Goal: Navigation & Orientation: Find specific page/section

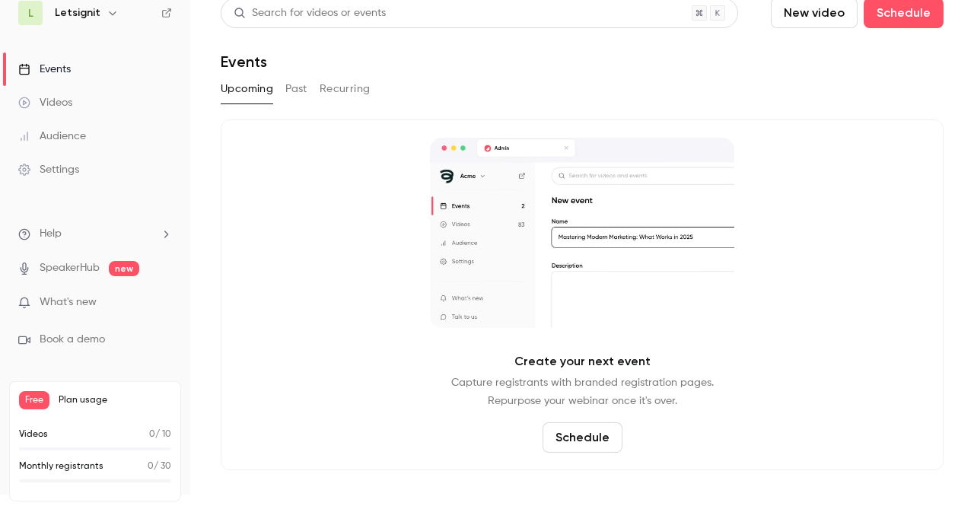
scroll to position [15, 0]
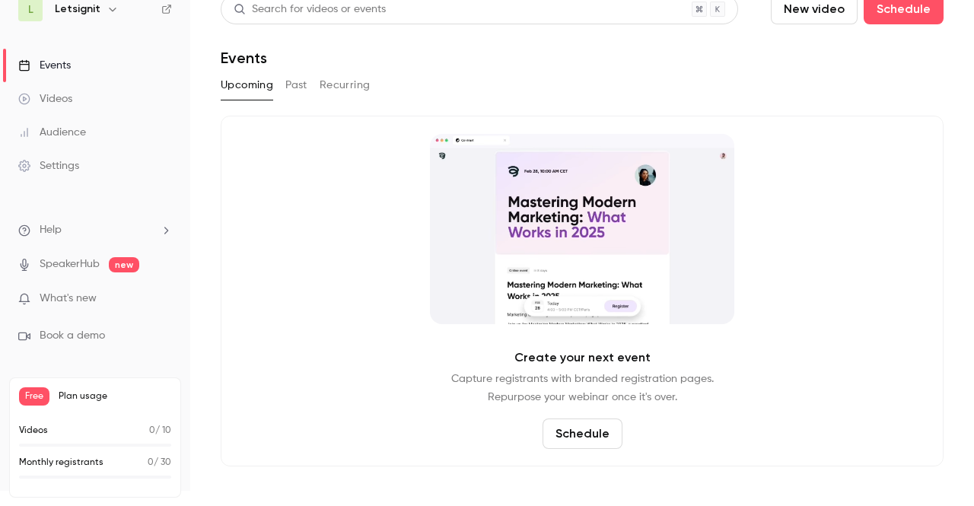
click at [54, 105] on div "Videos" at bounding box center [45, 98] width 54 height 15
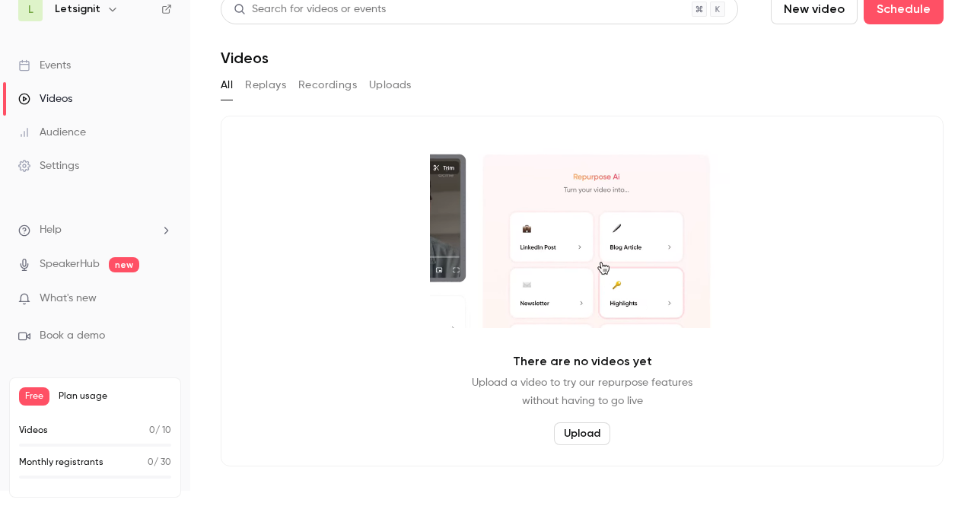
click at [266, 87] on button "Replays" at bounding box center [265, 85] width 41 height 24
click at [323, 80] on button "Recordings" at bounding box center [327, 85] width 59 height 24
click at [391, 81] on button "Uploads" at bounding box center [390, 85] width 43 height 24
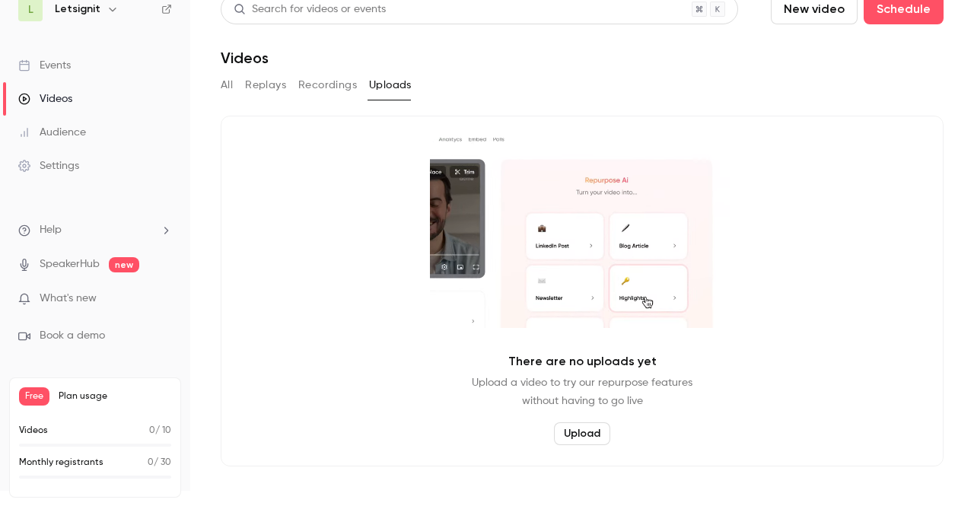
click at [87, 262] on link "SpeakerHub" at bounding box center [70, 264] width 60 height 16
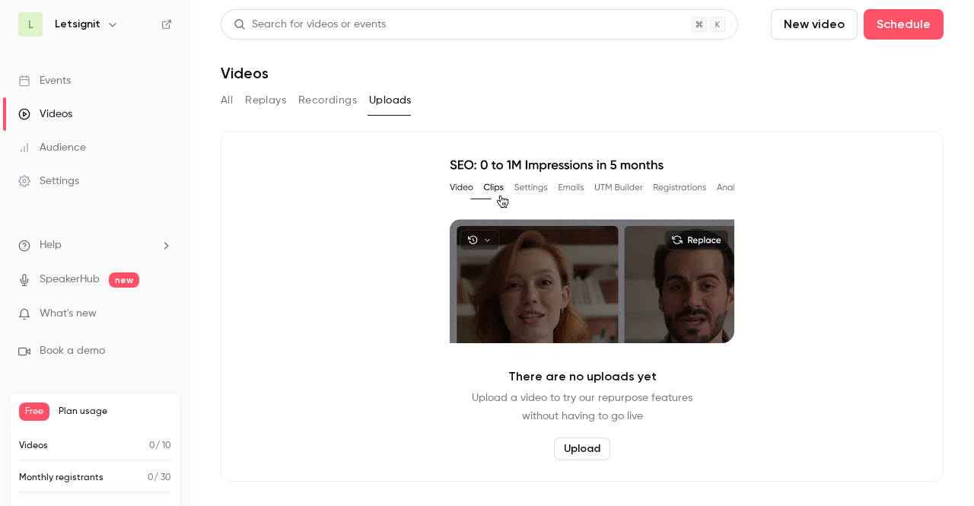
click at [48, 84] on div "Events" at bounding box center [44, 80] width 52 height 15
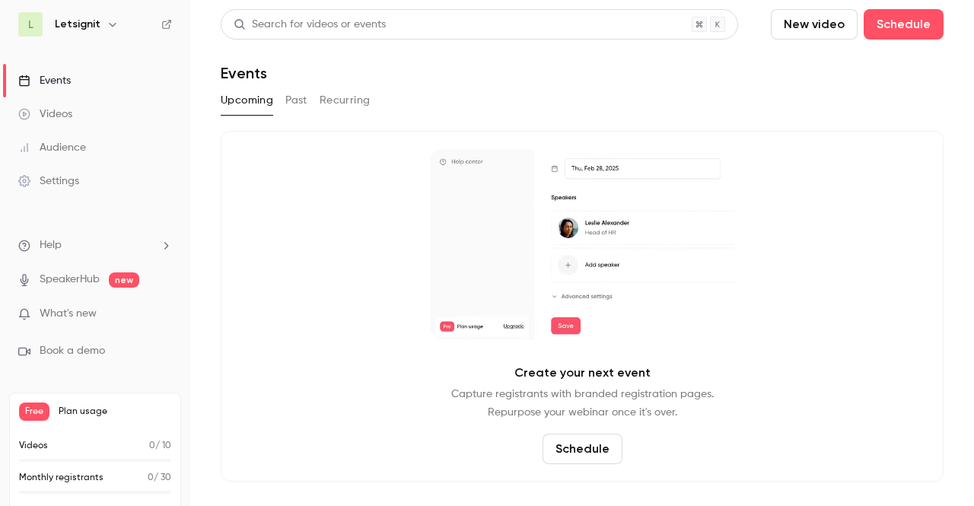
click at [91, 29] on h6 "Letsignit" at bounding box center [78, 24] width 46 height 15
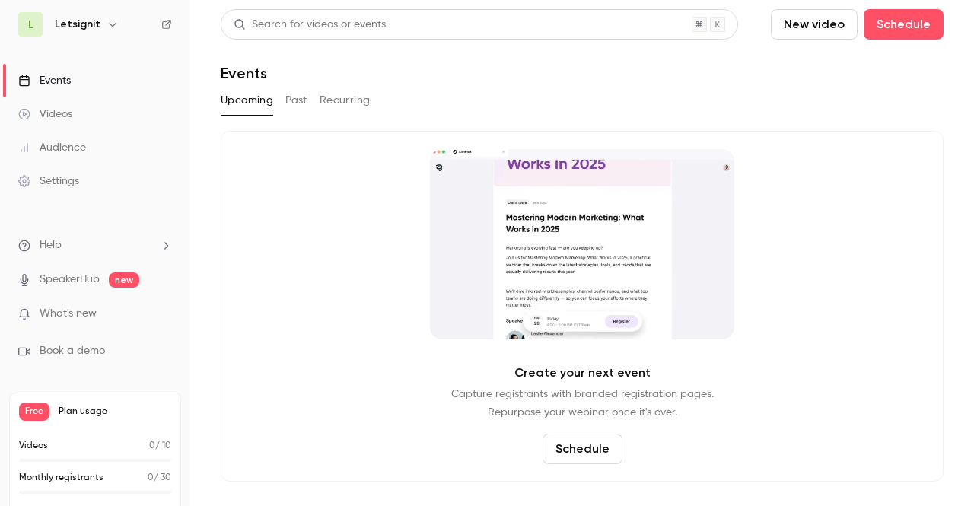
click at [108, 20] on icon "button" at bounding box center [113, 24] width 12 height 12
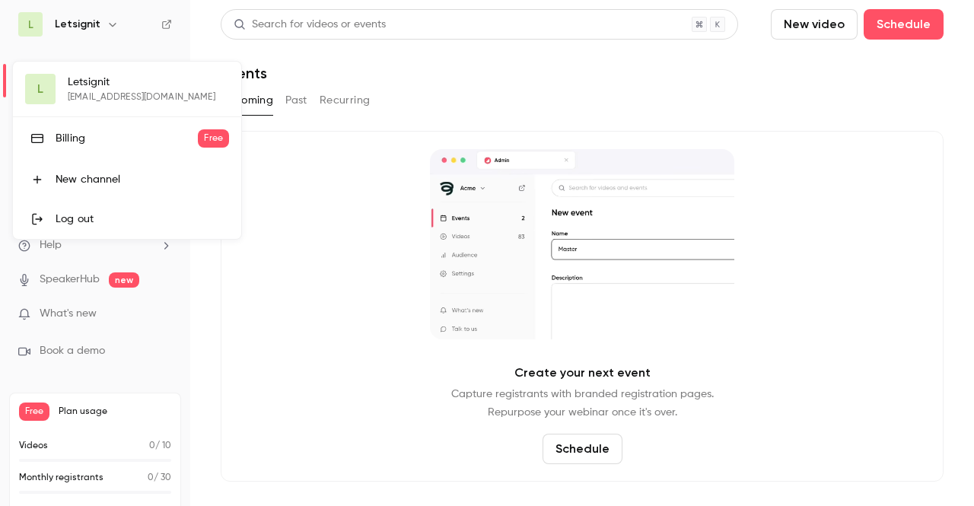
click at [487, 110] on div at bounding box center [487, 253] width 974 height 506
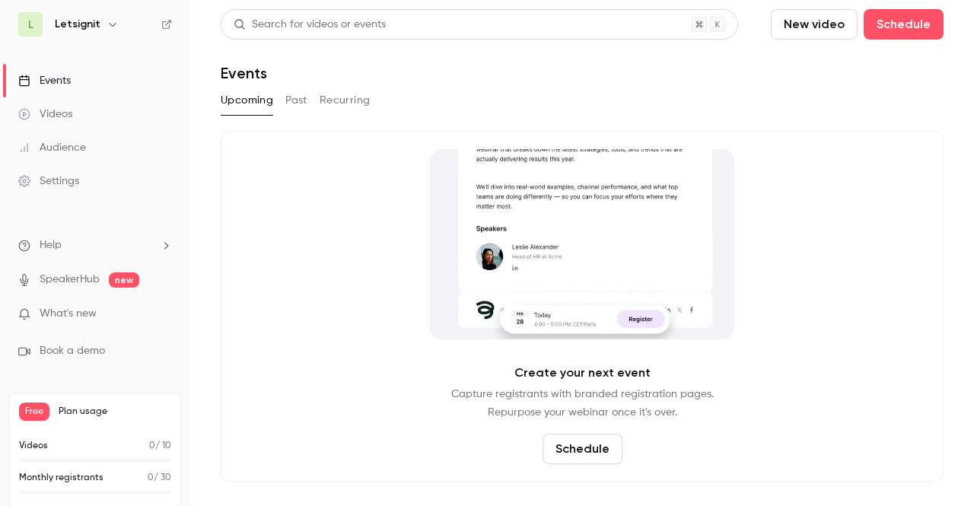
click at [61, 180] on div "Settings" at bounding box center [48, 180] width 61 height 15
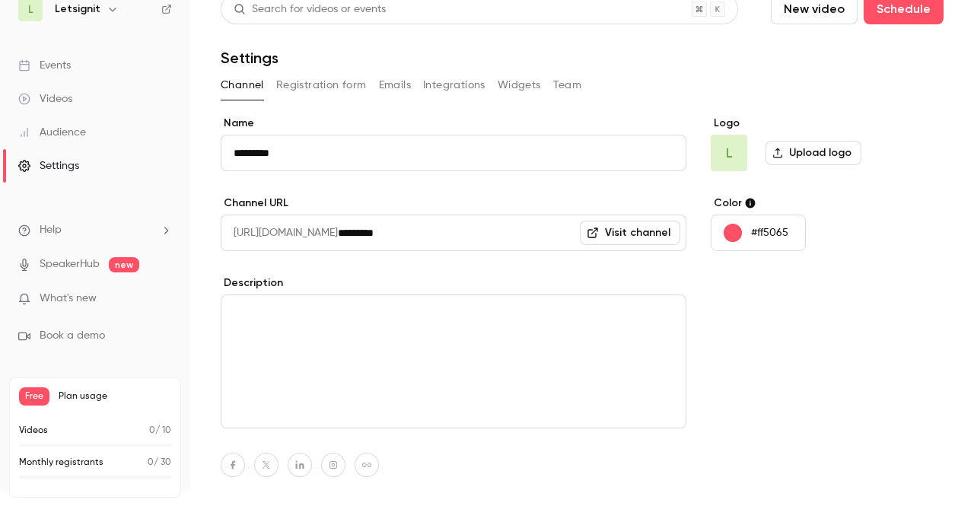
click at [333, 87] on button "Registration form" at bounding box center [321, 85] width 91 height 24
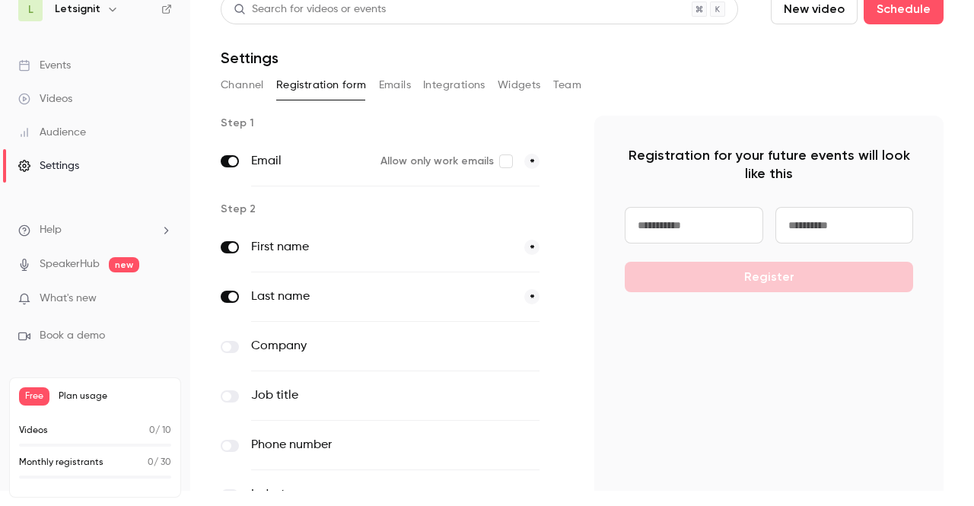
click at [401, 86] on button "Emails" at bounding box center [395, 85] width 32 height 24
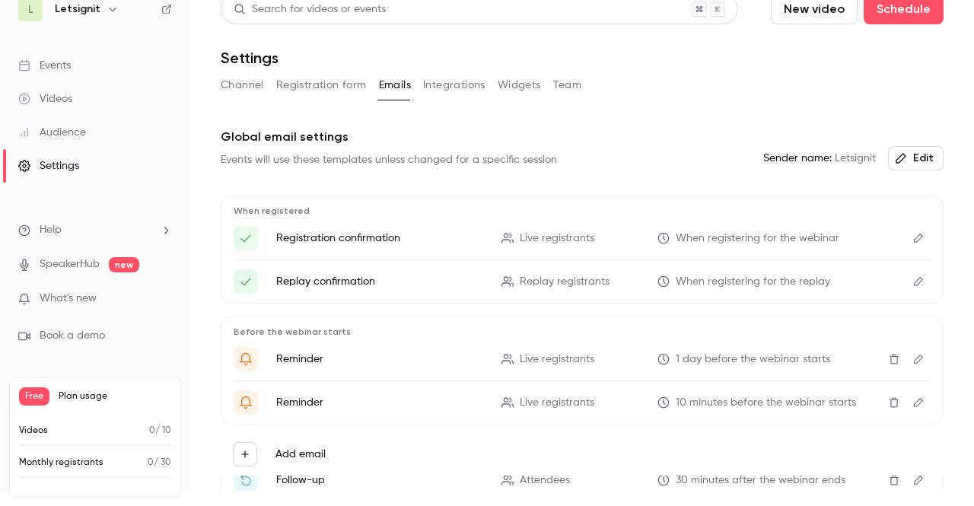
click at [452, 94] on button "Integrations" at bounding box center [454, 85] width 62 height 24
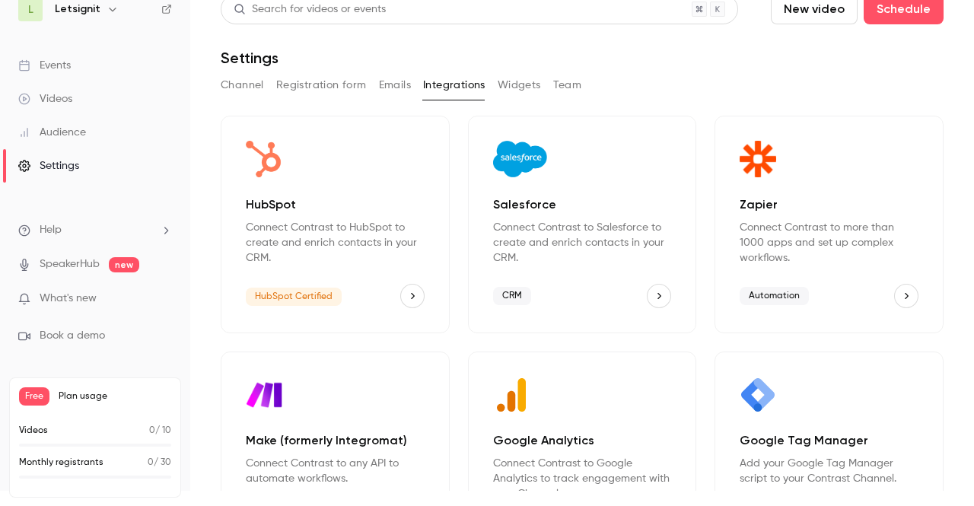
click at [513, 80] on button "Widgets" at bounding box center [519, 85] width 43 height 24
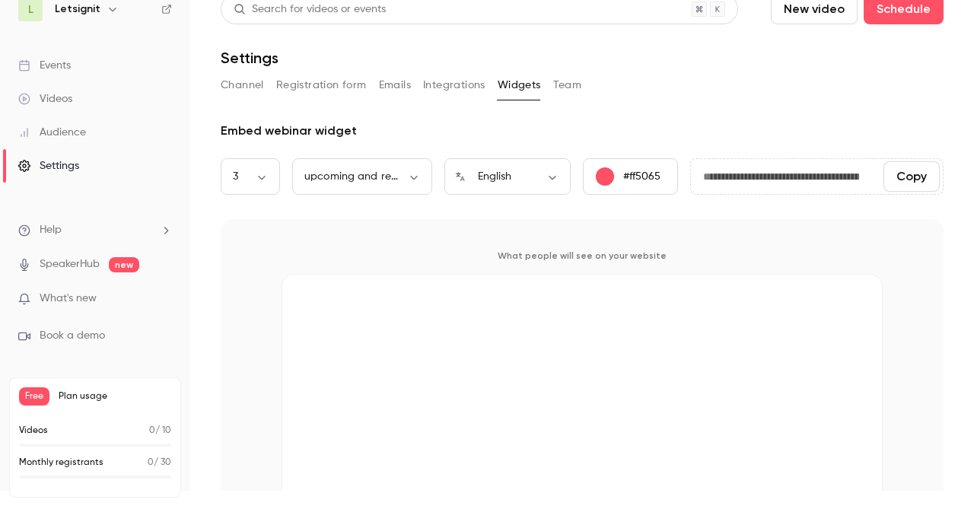
click at [567, 84] on button "Team" at bounding box center [567, 85] width 29 height 24
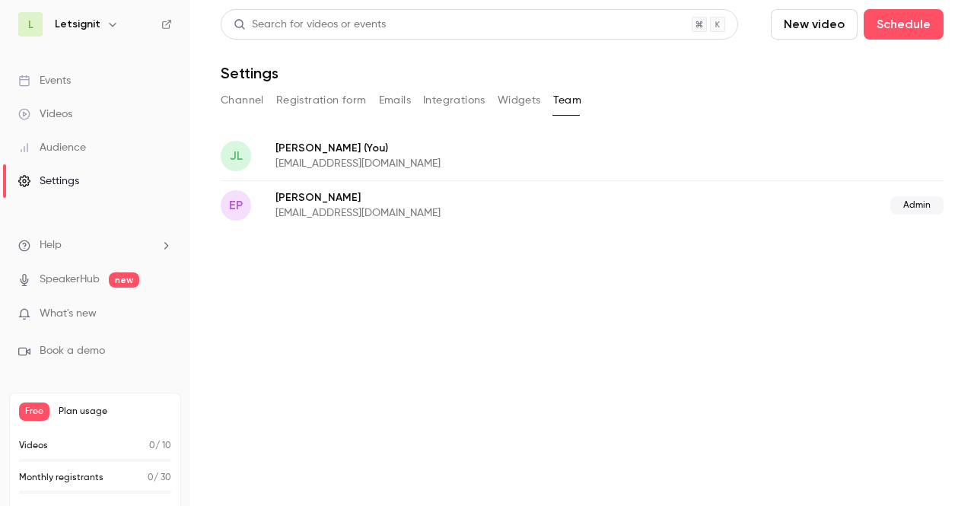
click at [59, 151] on div "Audience" at bounding box center [52, 147] width 68 height 15
